Goal: Information Seeking & Learning: Understand process/instructions

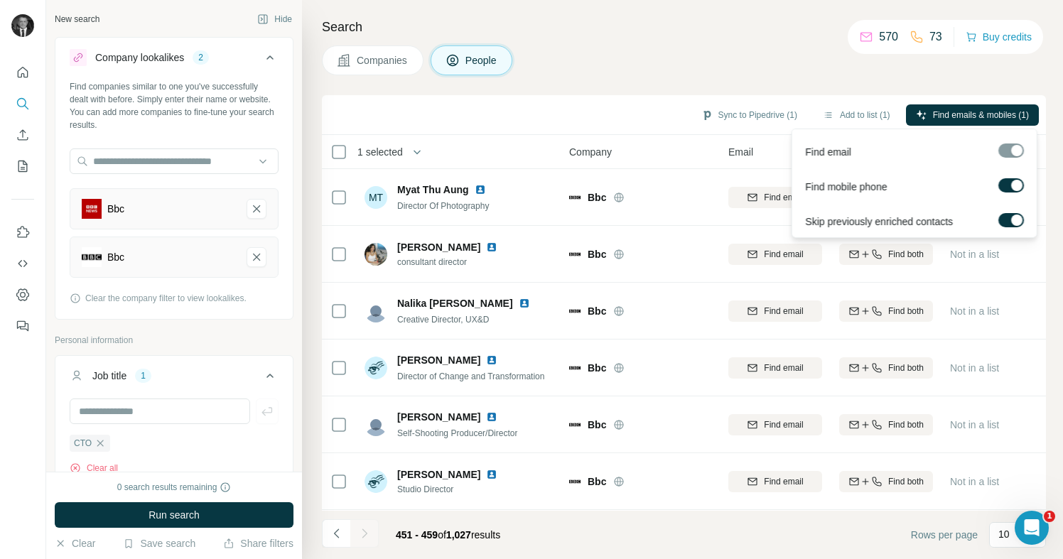
scroll to position [170, 0]
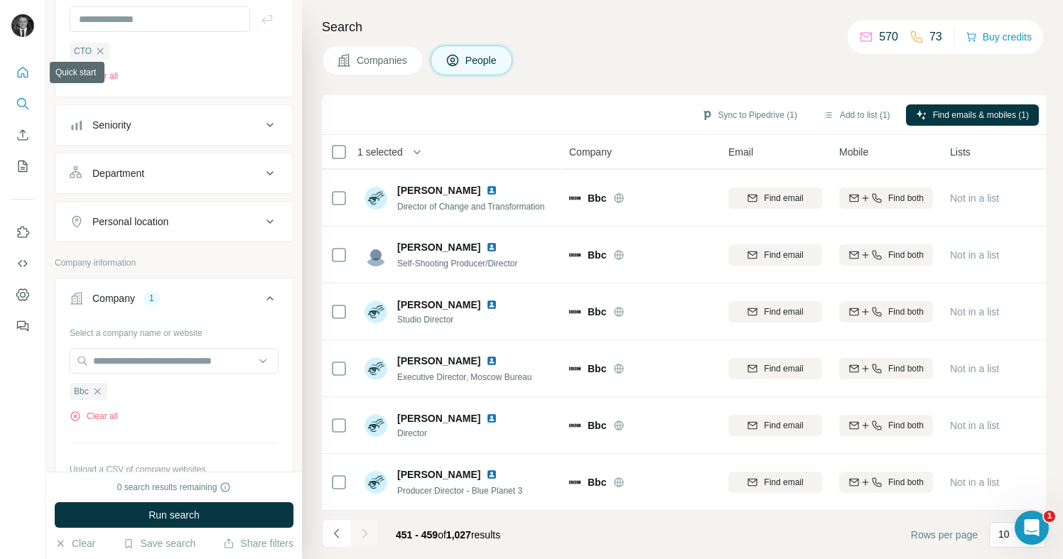
click at [22, 68] on icon "Quick start" at bounding box center [23, 72] width 14 height 14
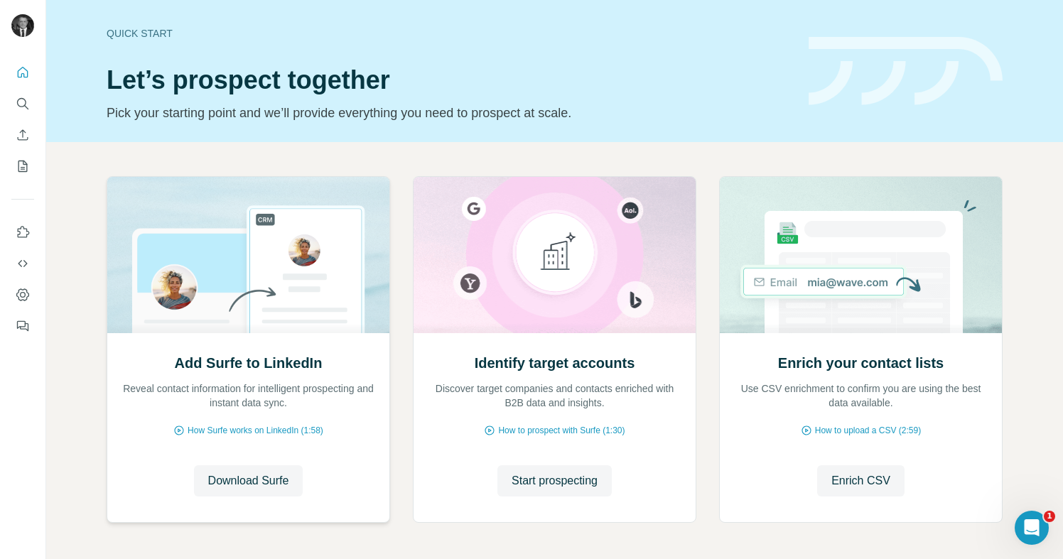
scroll to position [55, 0]
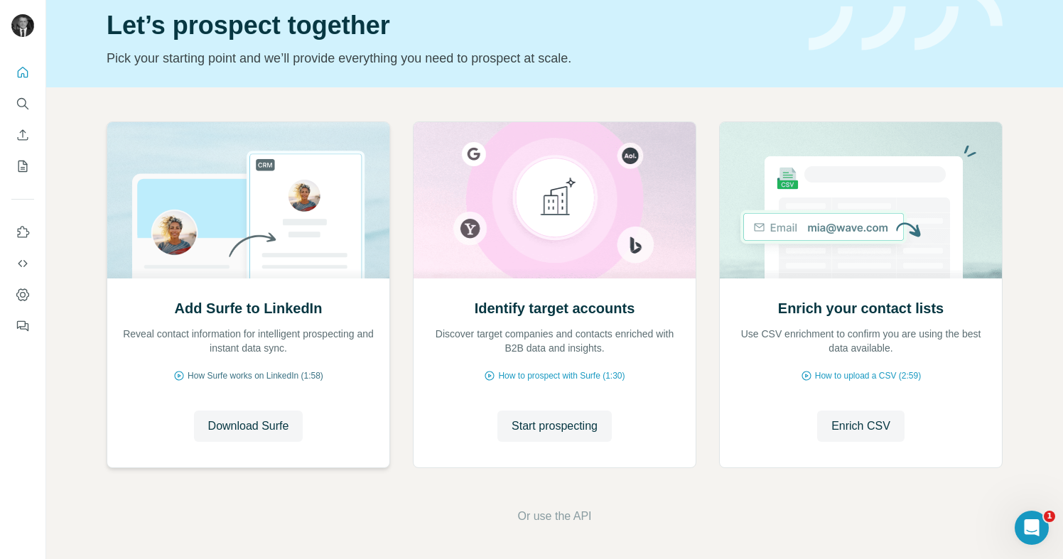
click at [305, 374] on span "How Surfe works on LinkedIn (1:58)" at bounding box center [256, 375] width 136 height 13
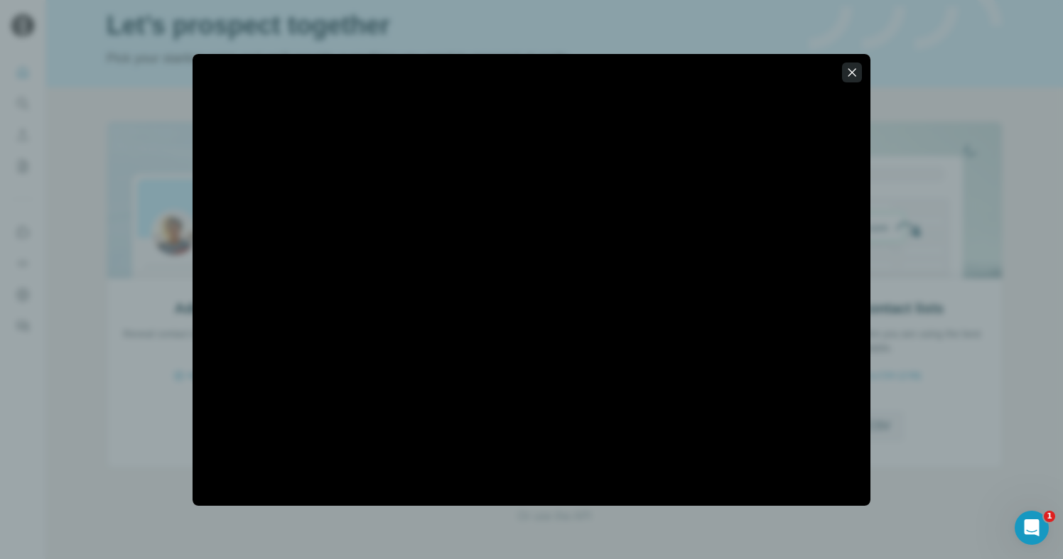
click at [858, 67] on icon "button" at bounding box center [852, 72] width 14 height 14
